Goal: Transaction & Acquisition: Purchase product/service

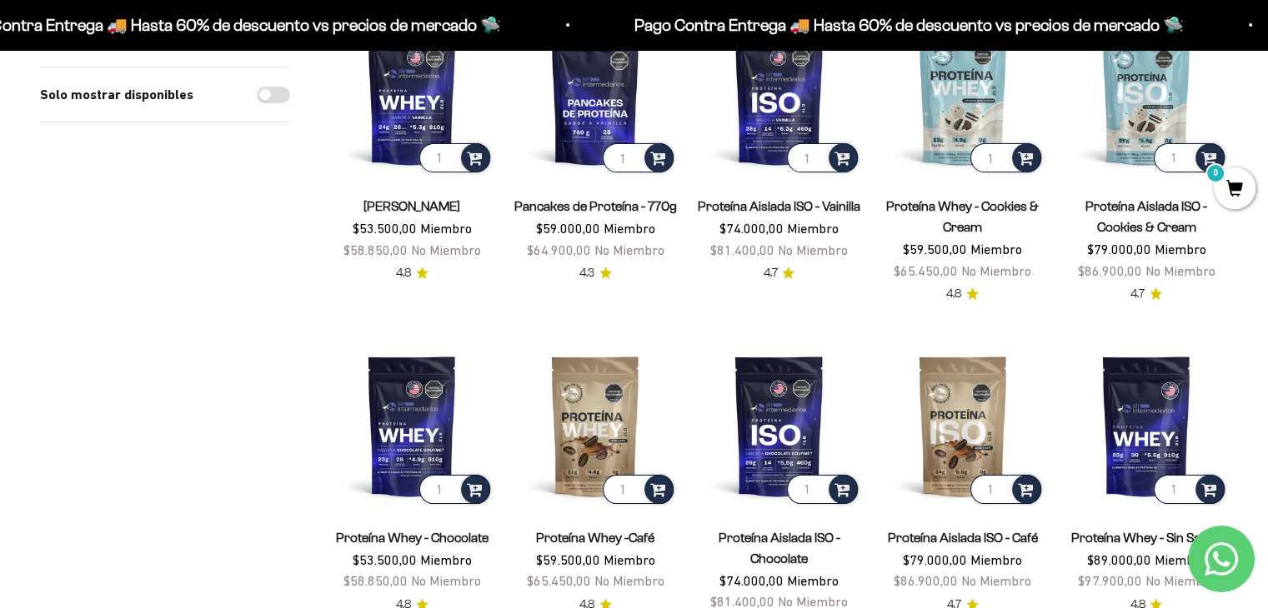
scroll to position [267, 0]
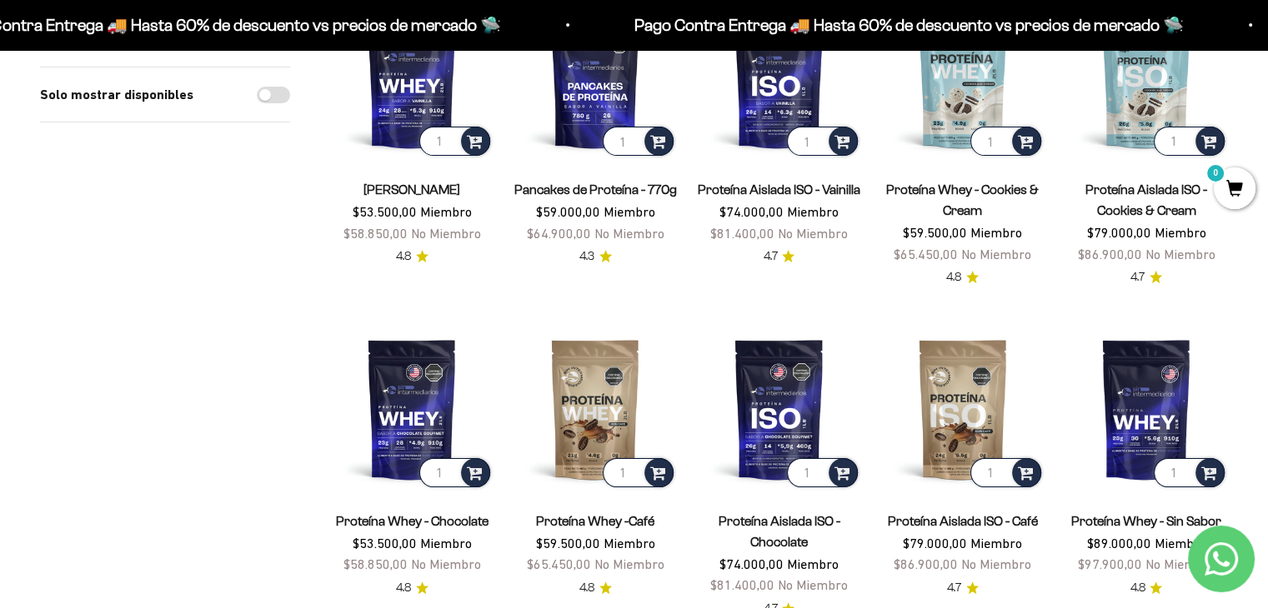
click at [803, 187] on link "Proteína Aislada ISO - Vainilla" at bounding box center [779, 190] width 163 height 14
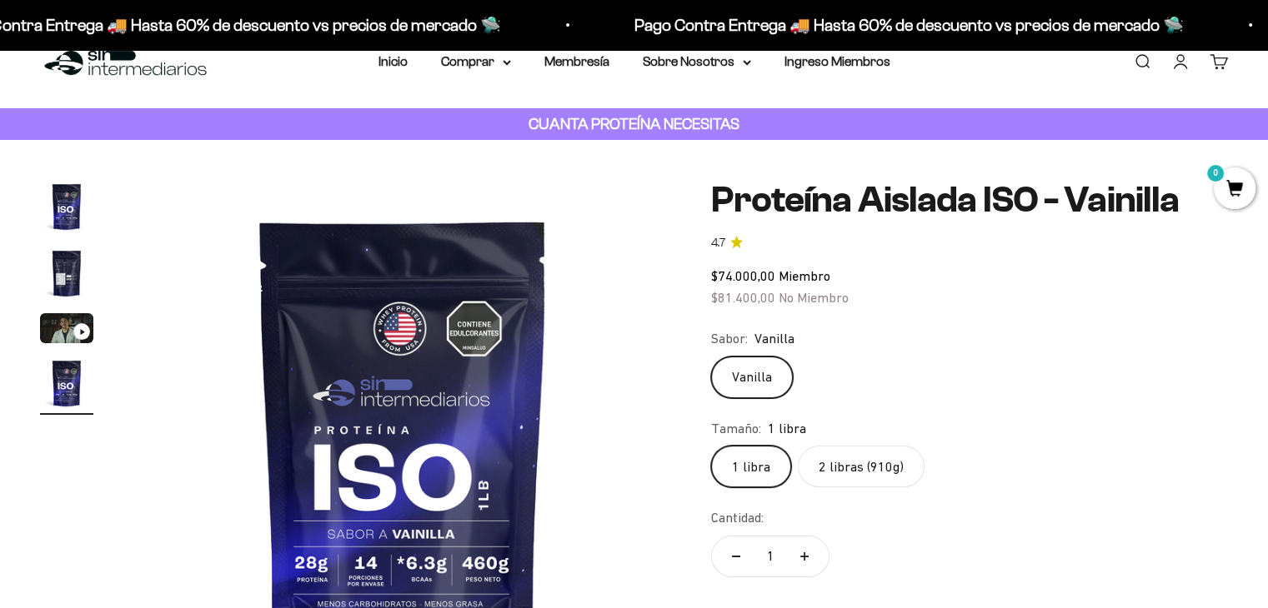
scroll to position [0, 1673]
click at [67, 279] on img "Ir al artículo 2" at bounding box center [66, 273] width 53 height 53
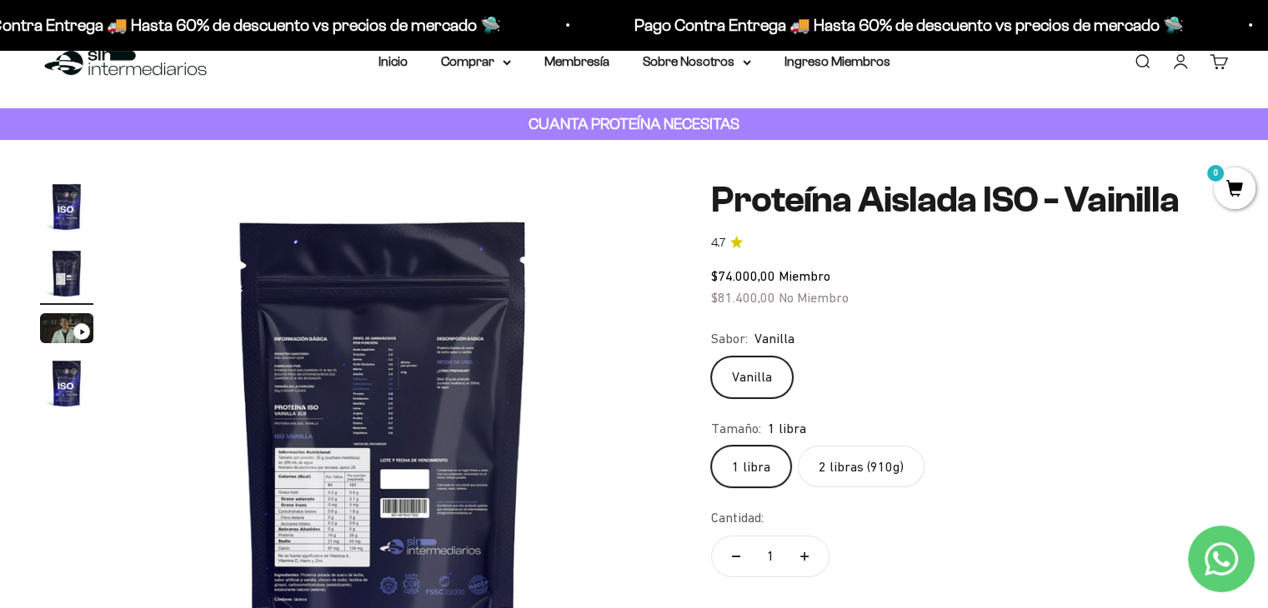
scroll to position [0, 558]
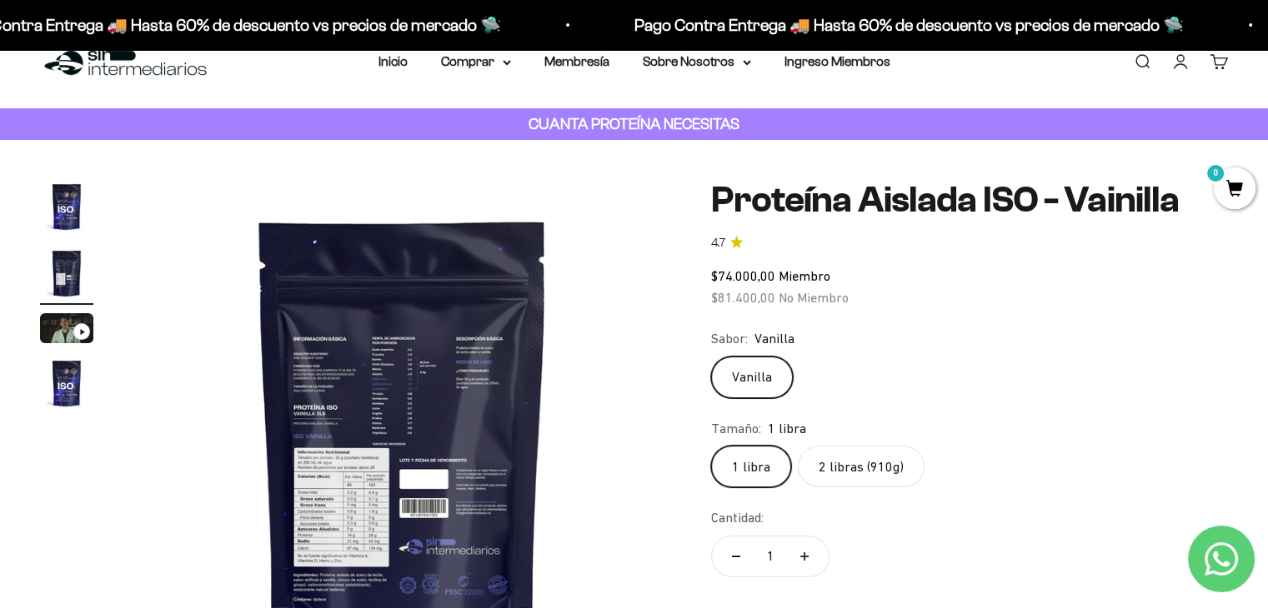
click at [313, 363] on img at bounding box center [402, 449] width 538 height 538
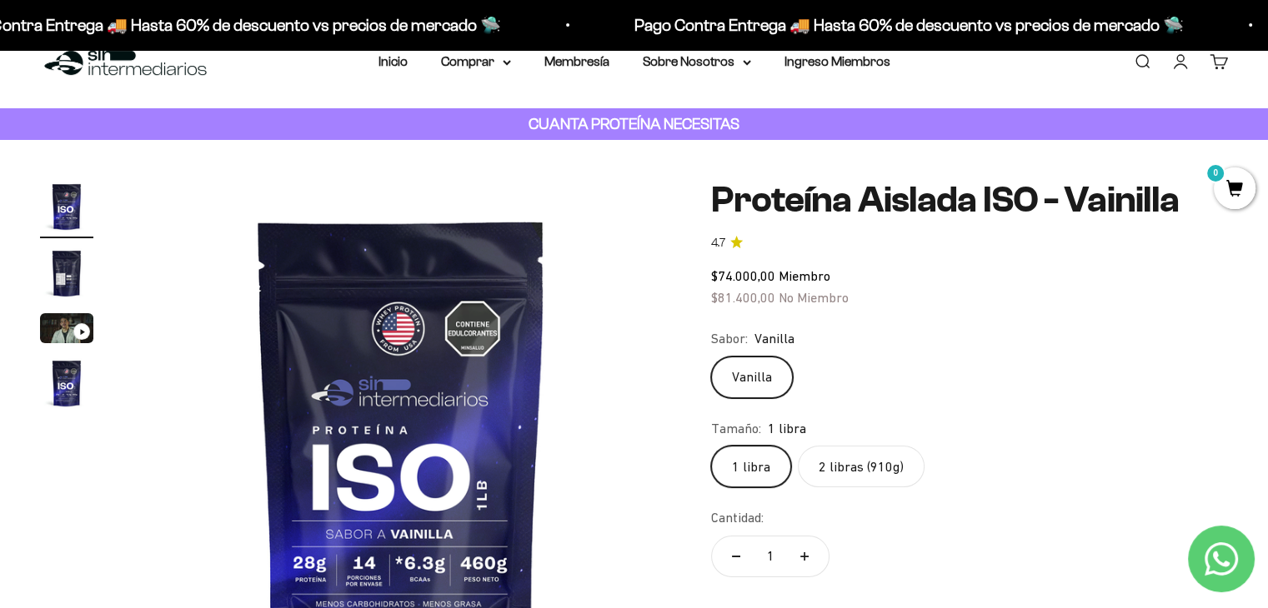
scroll to position [0, 0]
click at [61, 264] on img "Ir al artículo 2" at bounding box center [66, 273] width 53 height 53
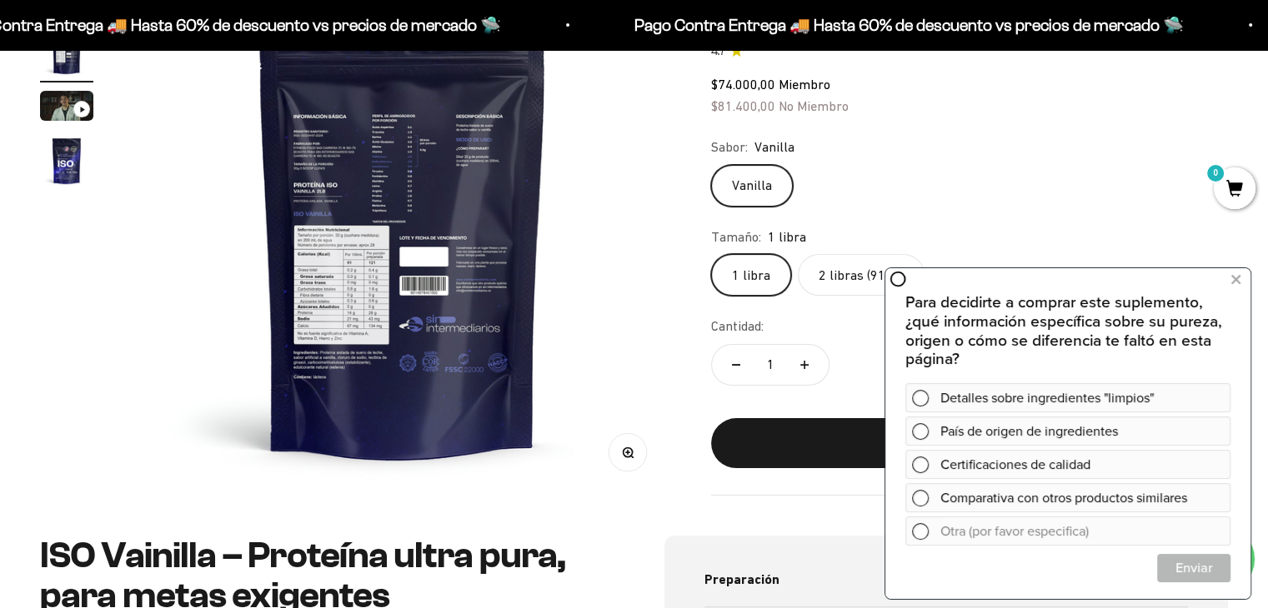
scroll to position [268, 0]
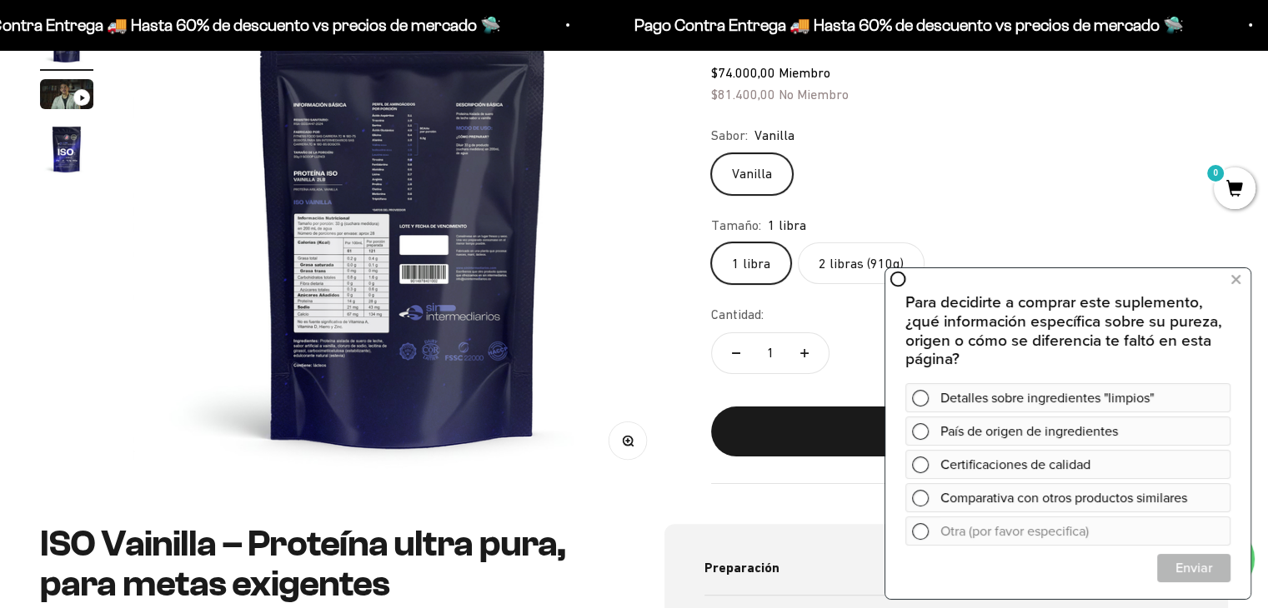
click at [845, 255] on label "2 libras (910g)" at bounding box center [861, 264] width 127 height 42
click at [711, 243] on input "2 libras (910g)" at bounding box center [710, 242] width 1 height 1
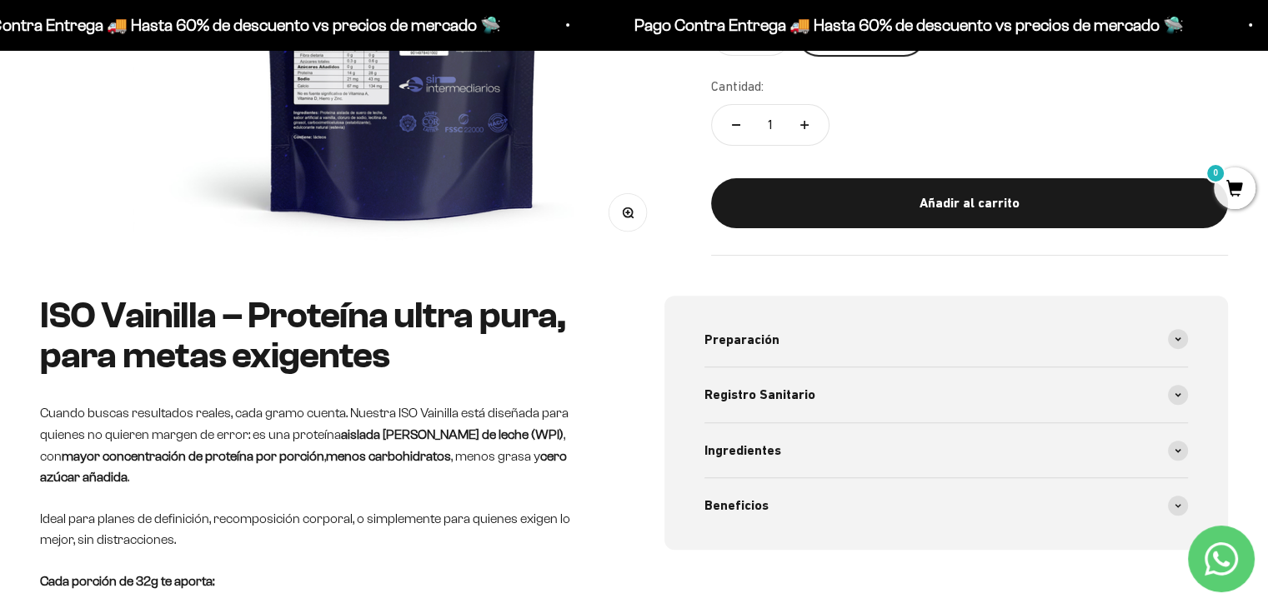
scroll to position [503, 0]
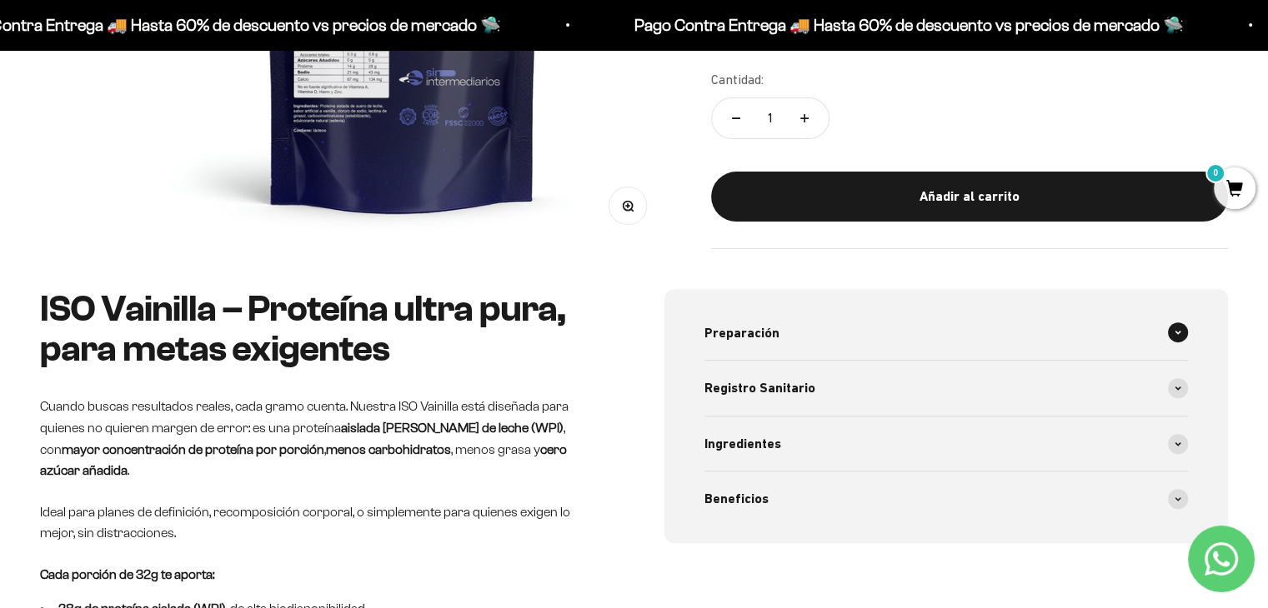
click at [1177, 324] on span at bounding box center [1178, 333] width 20 height 20
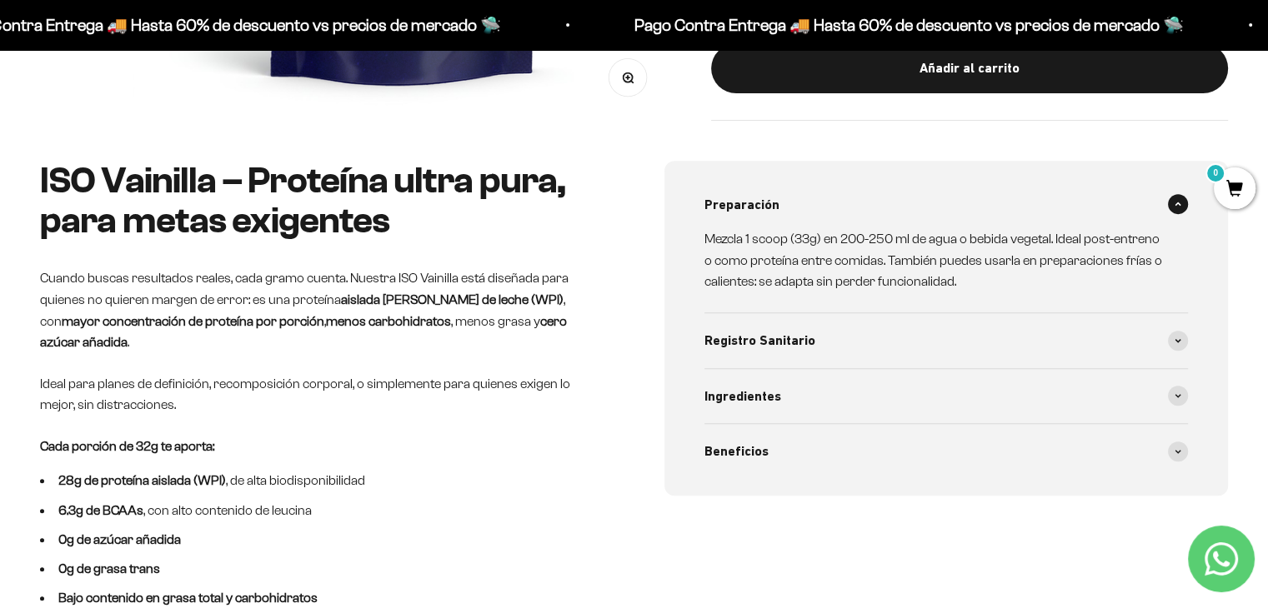
scroll to position [676, 0]
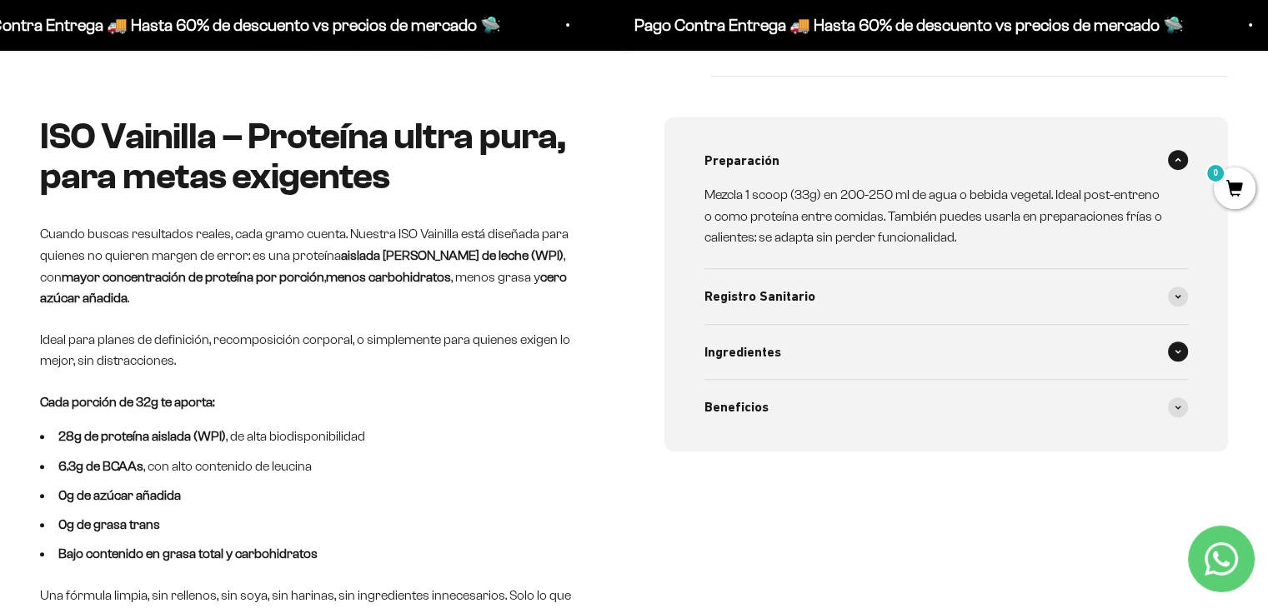
click at [1172, 349] on span at bounding box center [1178, 352] width 20 height 20
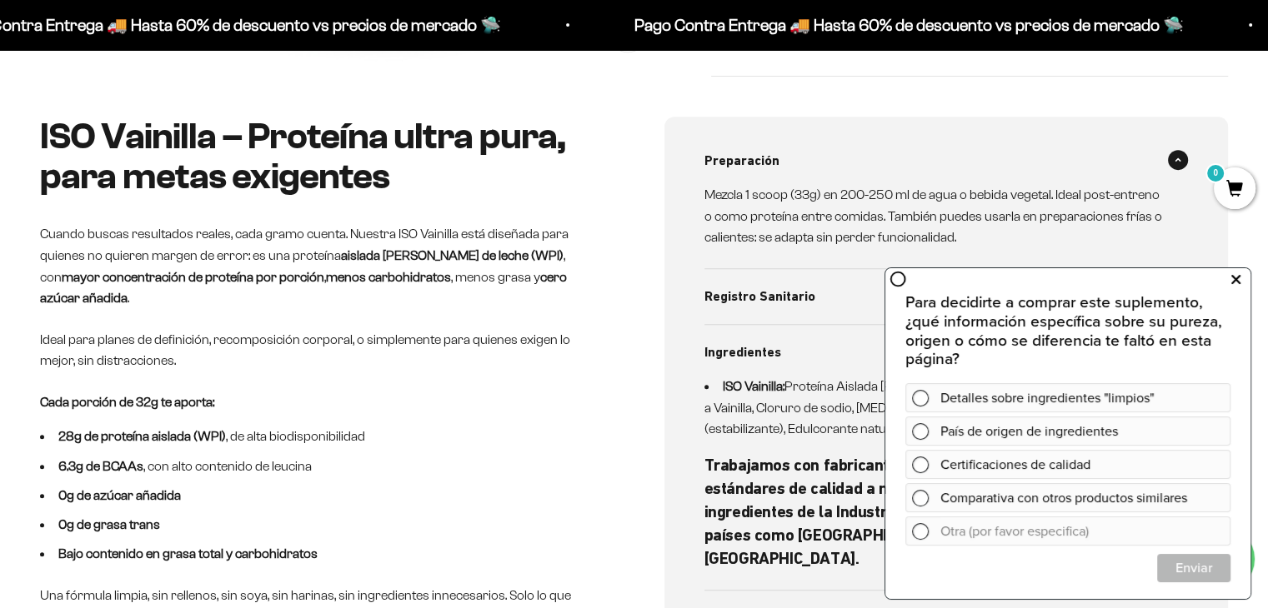
click at [1237, 276] on icon at bounding box center [1235, 280] width 9 height 22
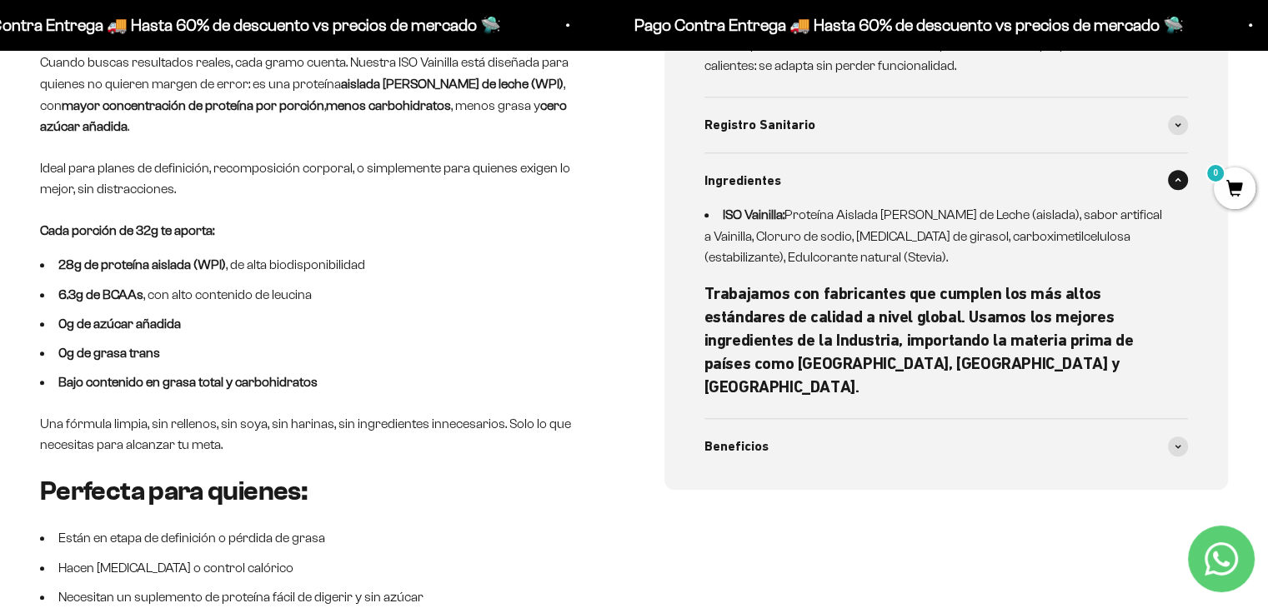
scroll to position [860, 0]
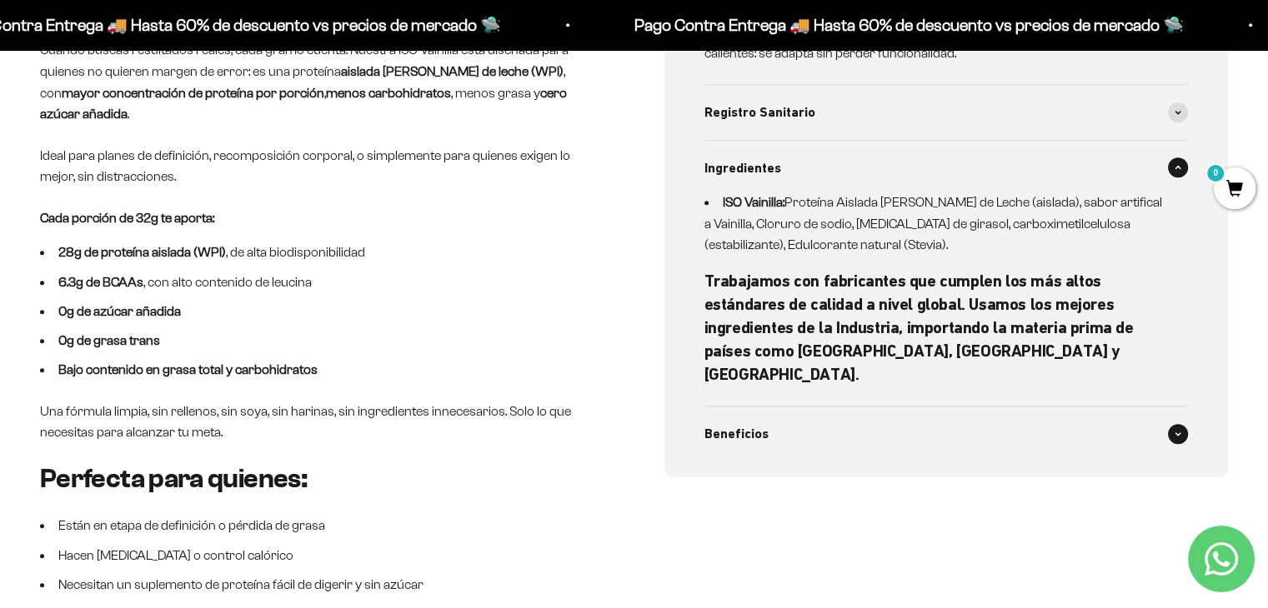
click at [1183, 424] on span at bounding box center [1178, 434] width 20 height 20
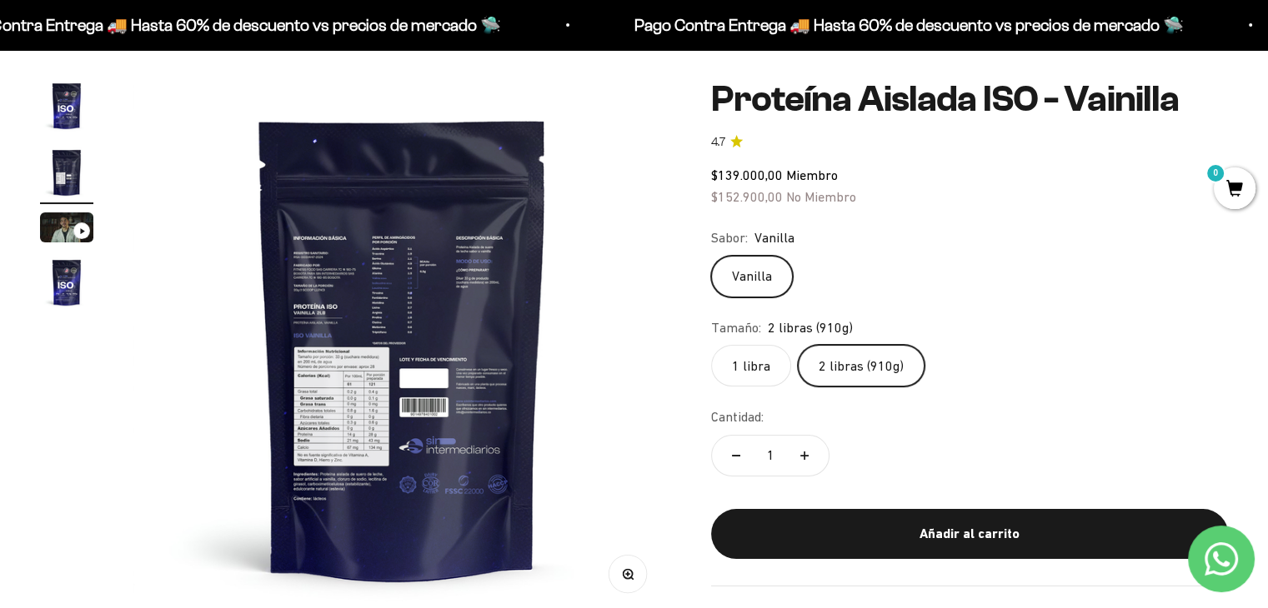
scroll to position [166, 0]
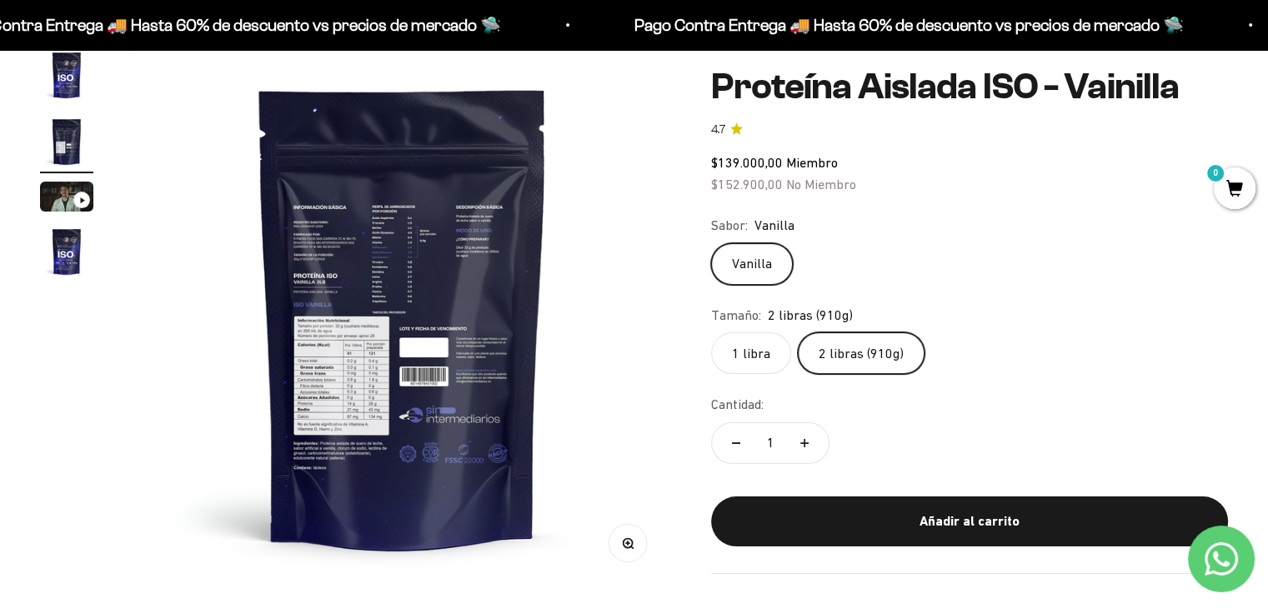
click at [633, 546] on icon "button" at bounding box center [629, 544] width 12 height 12
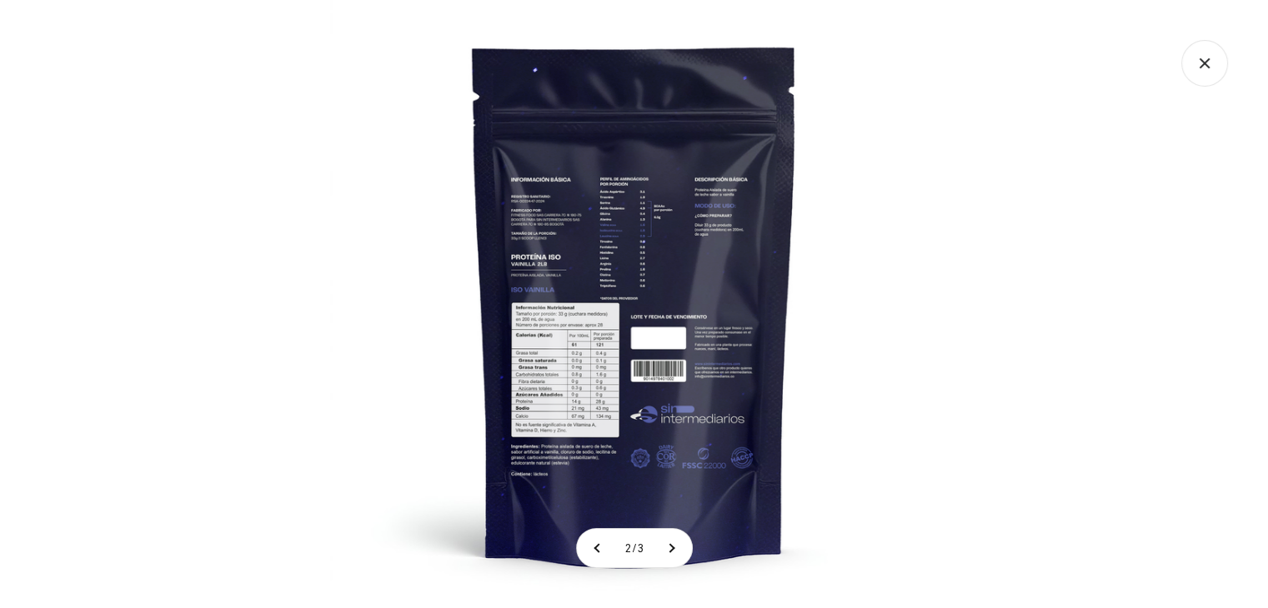
click at [565, 264] on img at bounding box center [634, 304] width 608 height 608
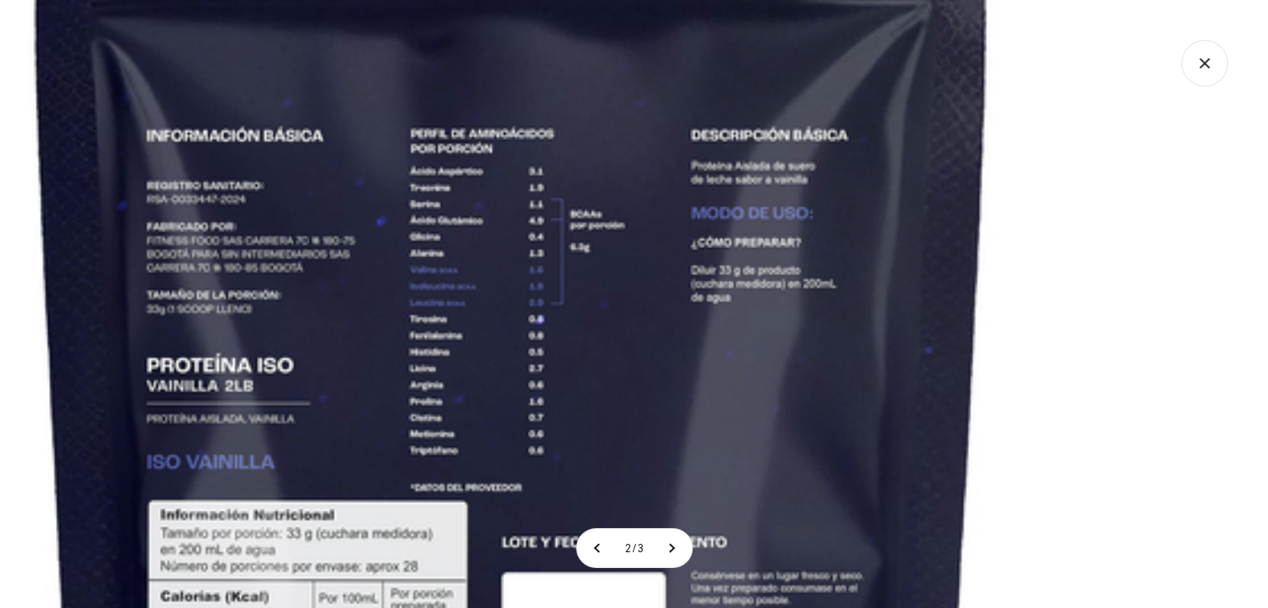
click at [423, 348] on img at bounding box center [512, 504] width 1804 height 1804
click at [1218, 66] on icon "Cerrar galería" at bounding box center [1204, 63] width 47 height 47
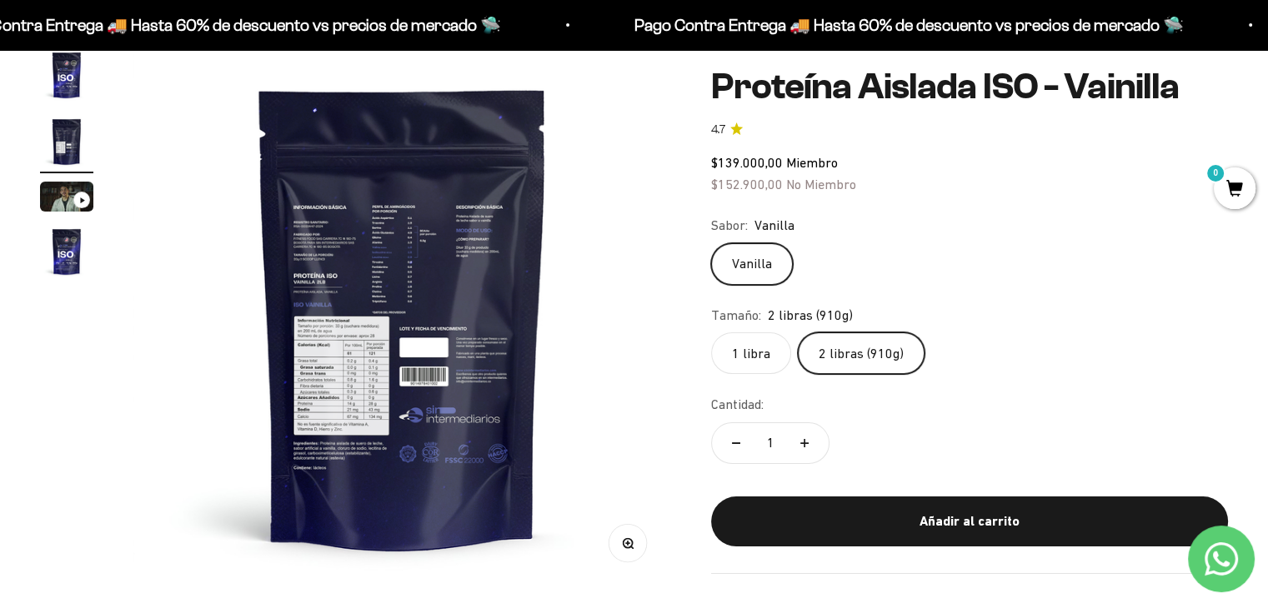
scroll to position [0, 0]
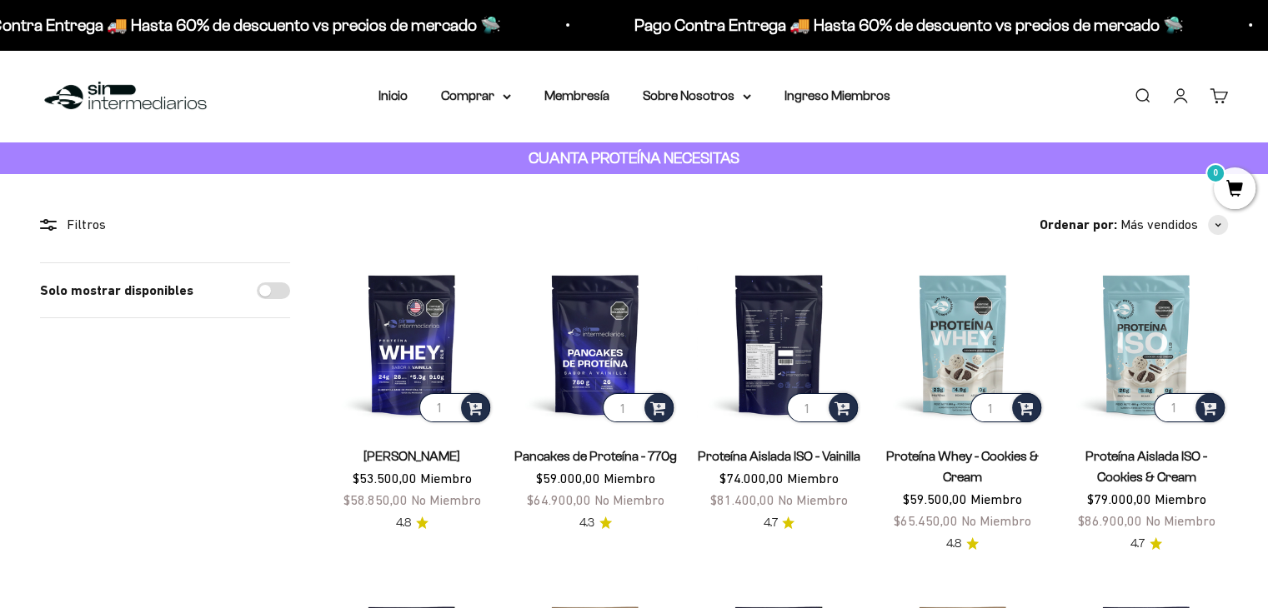
click at [786, 384] on img at bounding box center [778, 344] width 163 height 163
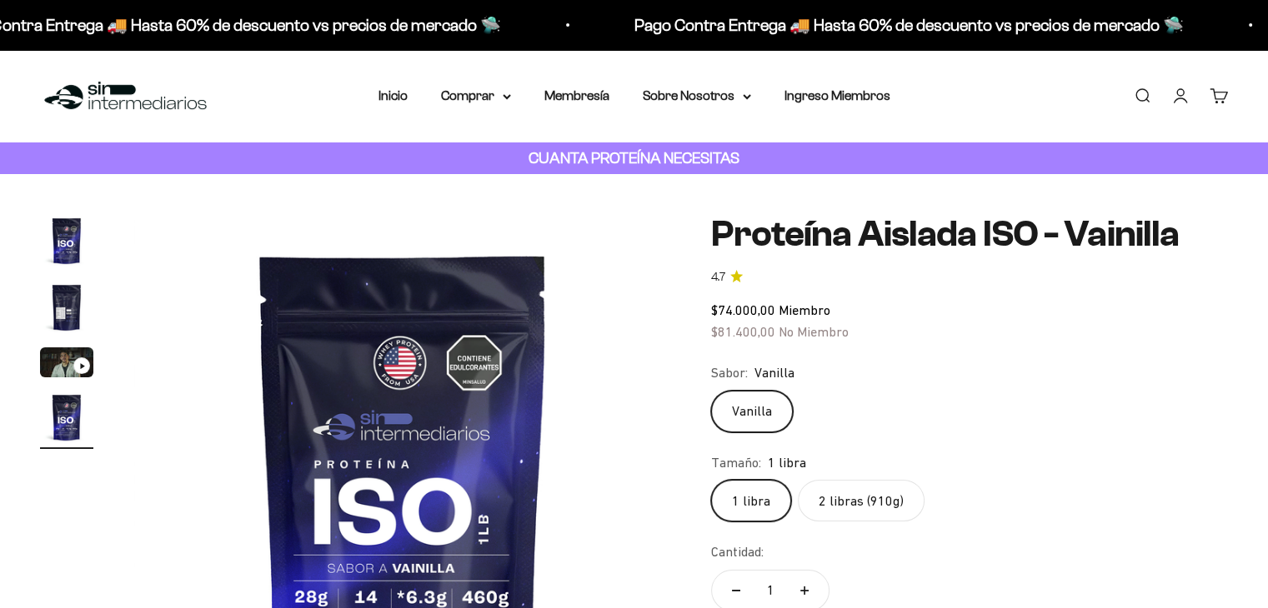
click at [90, 295] on img "Ir al artículo 2" at bounding box center [66, 307] width 53 height 53
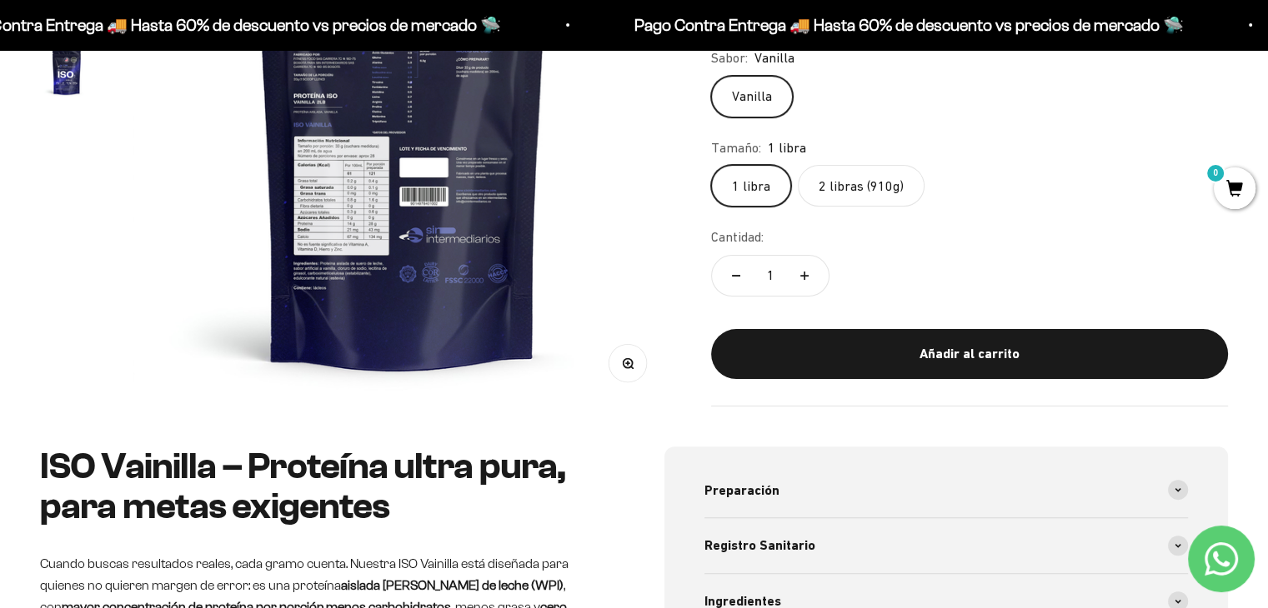
scroll to position [408, 0]
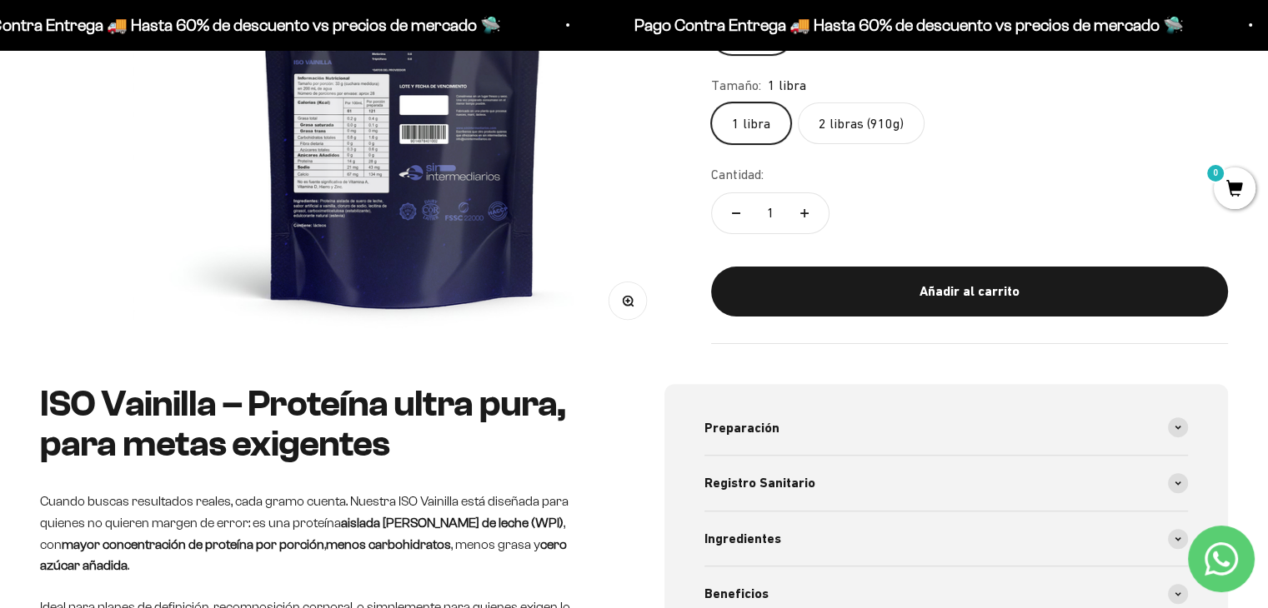
click at [617, 308] on button "Zoom" at bounding box center [628, 301] width 38 height 38
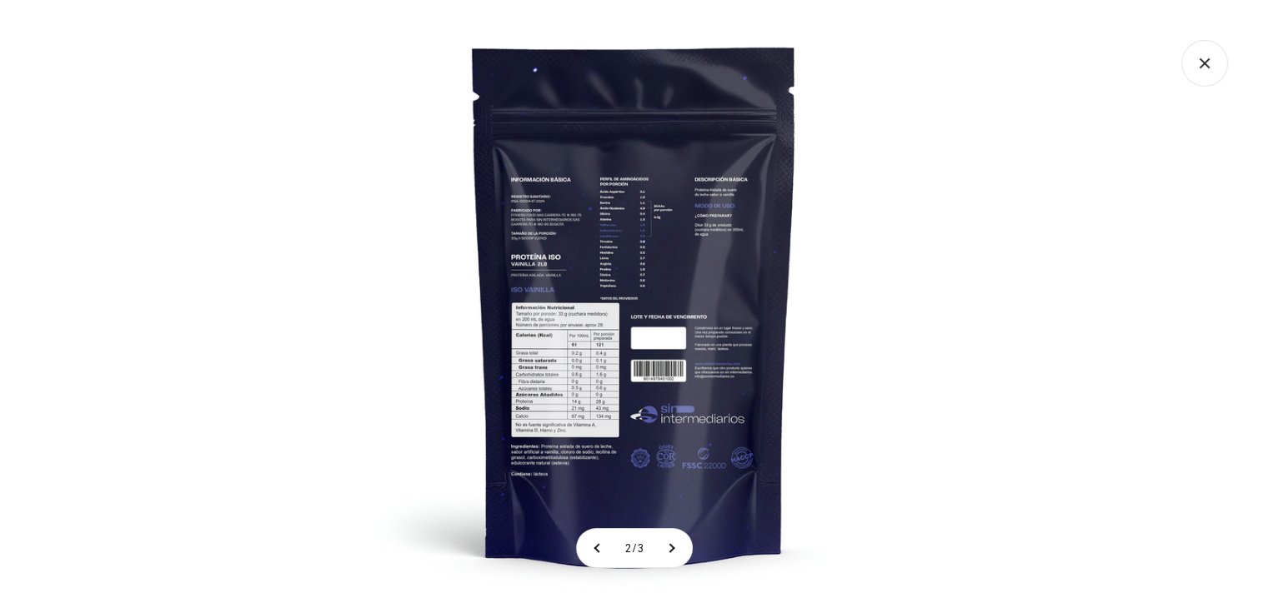
click at [570, 223] on img at bounding box center [634, 304] width 608 height 608
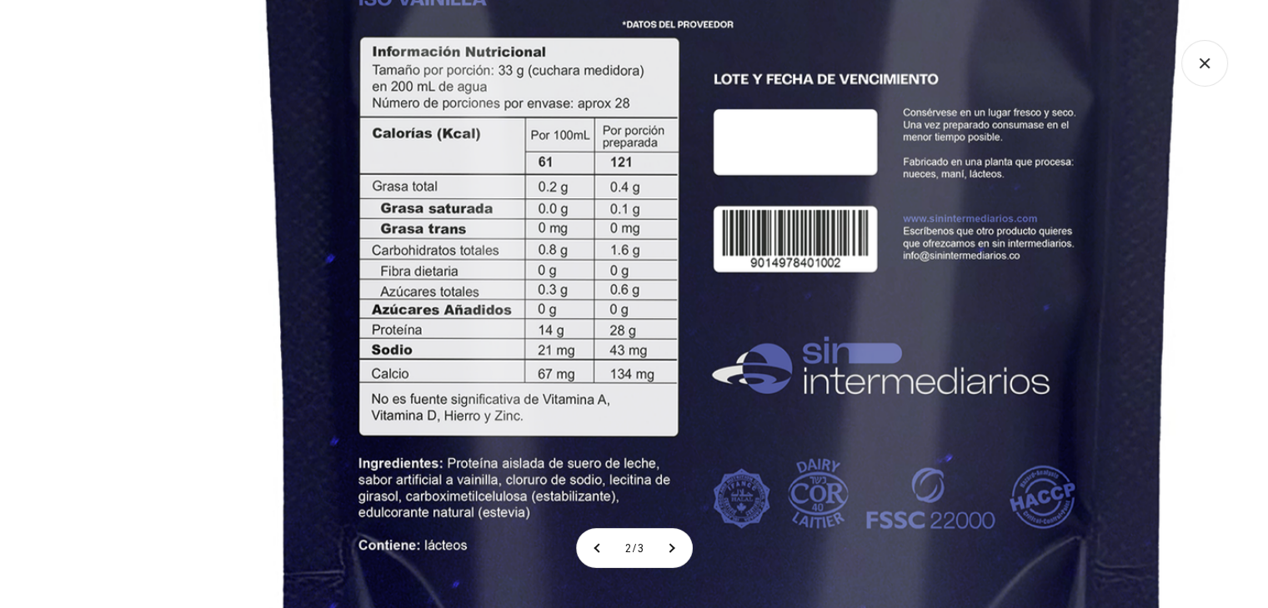
click at [1203, 61] on icon "Cerrar galería" at bounding box center [1204, 63] width 47 height 47
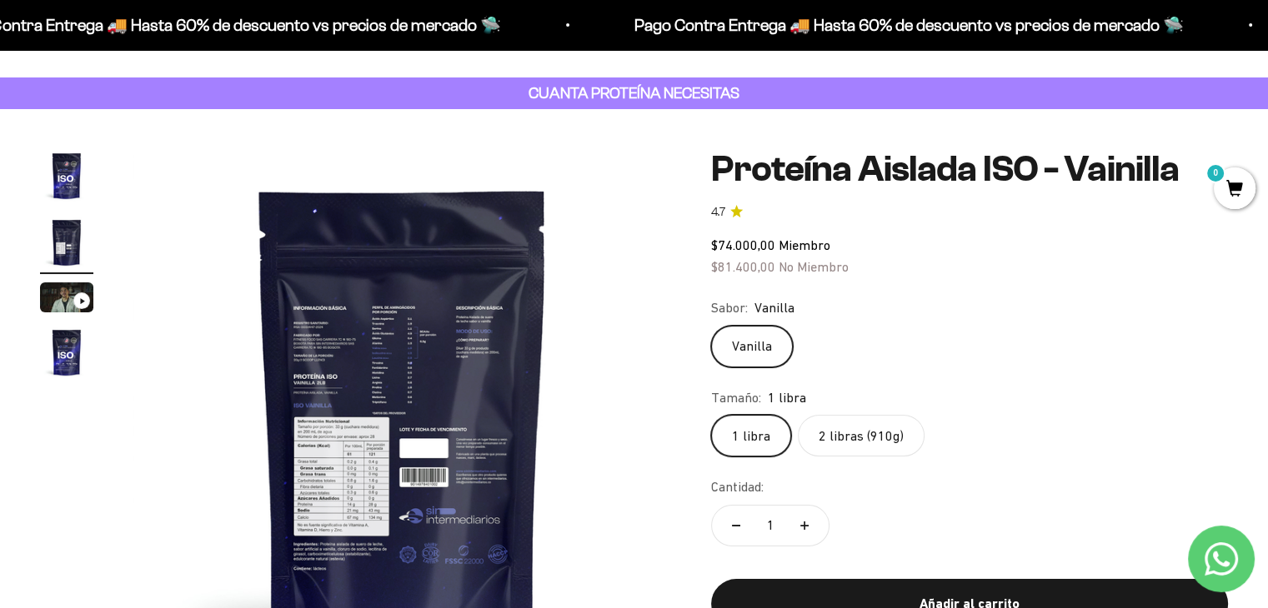
scroll to position [0, 0]
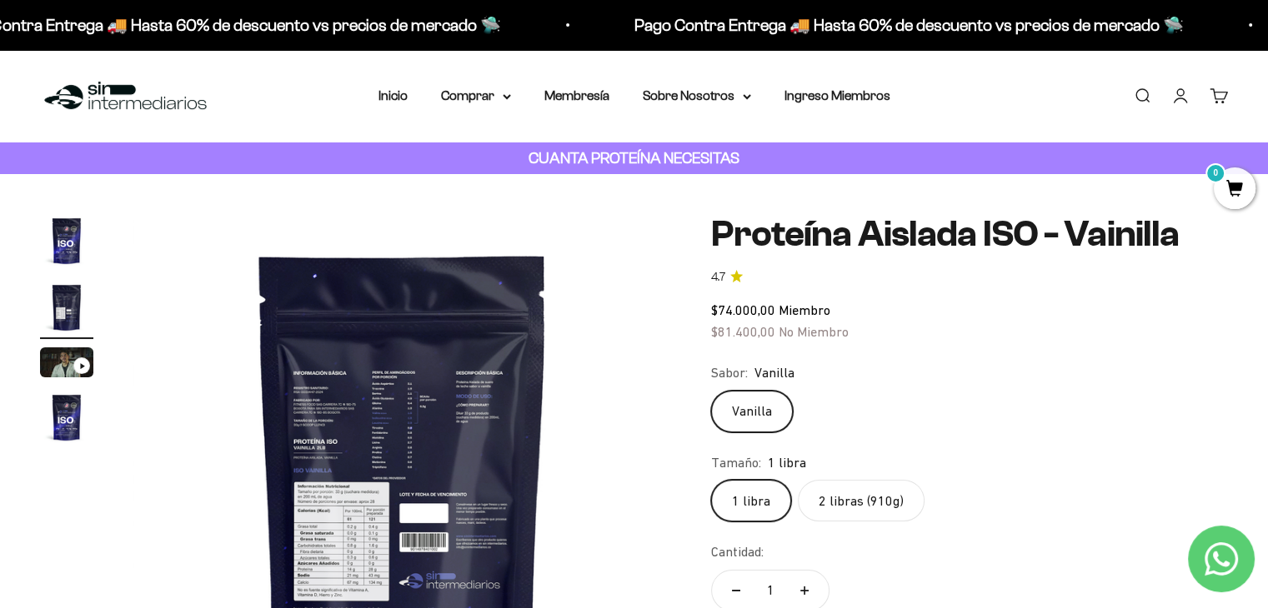
click at [883, 500] on label "2 libras (910g)" at bounding box center [861, 501] width 127 height 42
click at [711, 480] on input "2 libras (910g)" at bounding box center [710, 479] width 1 height 1
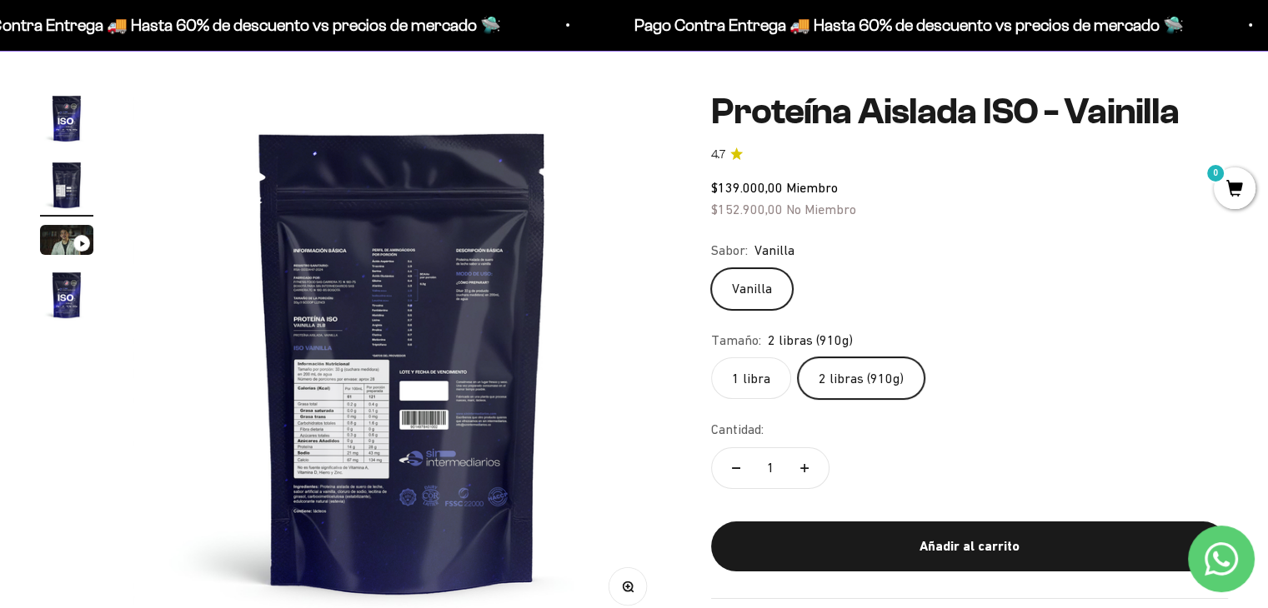
scroll to position [110, 0]
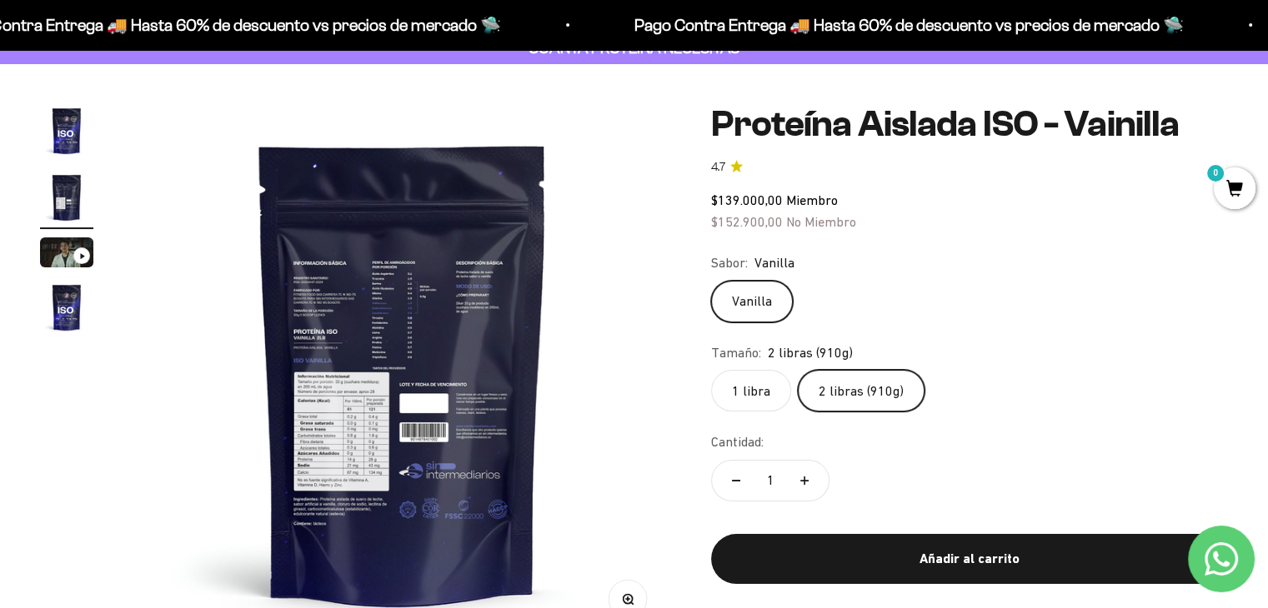
click at [628, 594] on circle "button" at bounding box center [627, 598] width 9 height 9
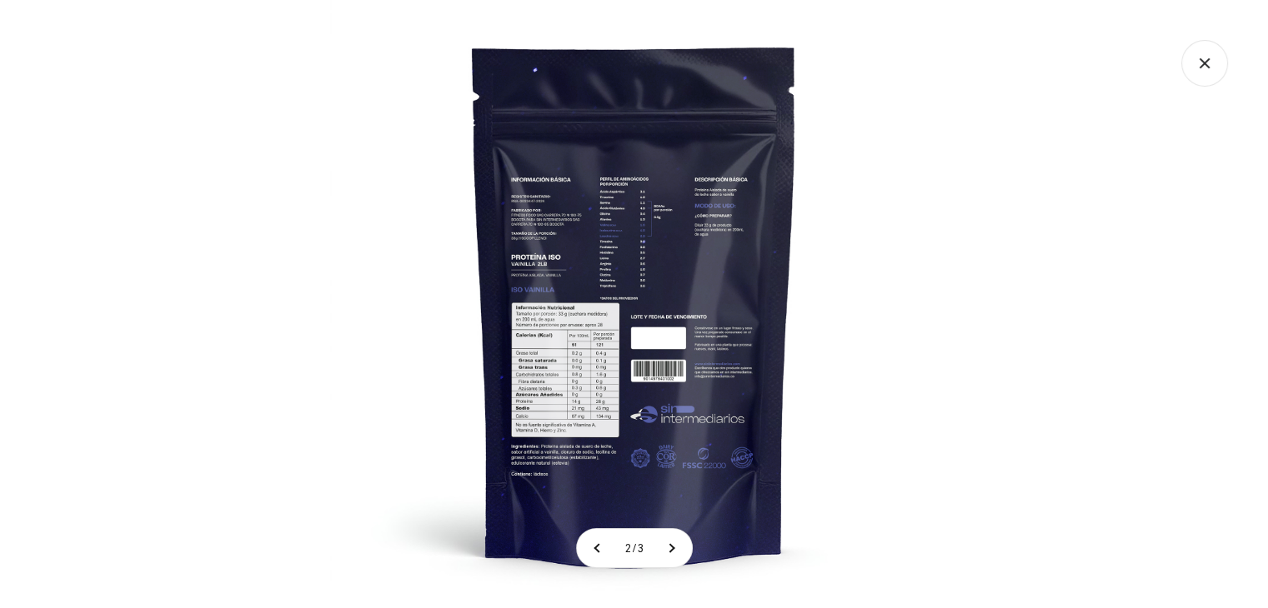
click at [565, 356] on img at bounding box center [634, 304] width 608 height 608
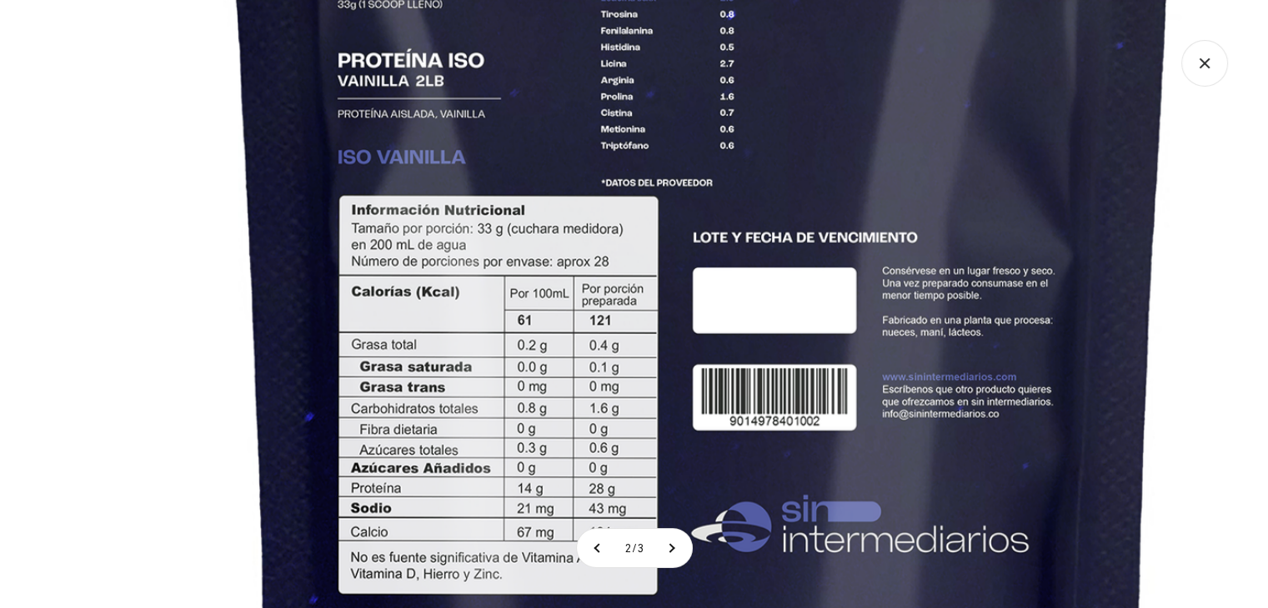
click at [613, 341] on img at bounding box center [703, 199] width 1804 height 1804
